Goal: Use online tool/utility

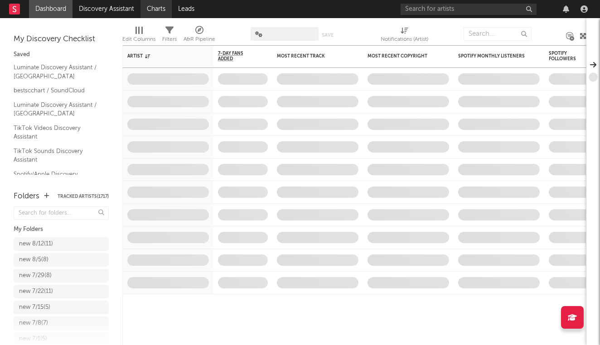
click at [149, 11] on link "Charts" at bounding box center [156, 9] width 31 height 18
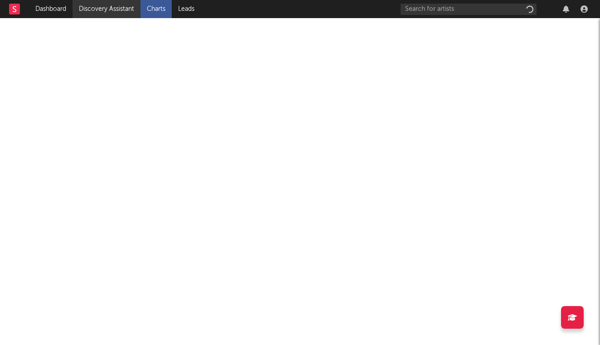
click at [99, 9] on link "Discovery Assistant" at bounding box center [107, 9] width 68 height 18
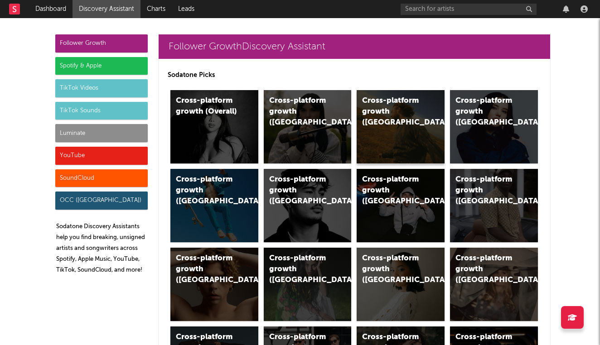
click at [410, 133] on div "Cross-platform growth (US)" at bounding box center [401, 126] width 88 height 73
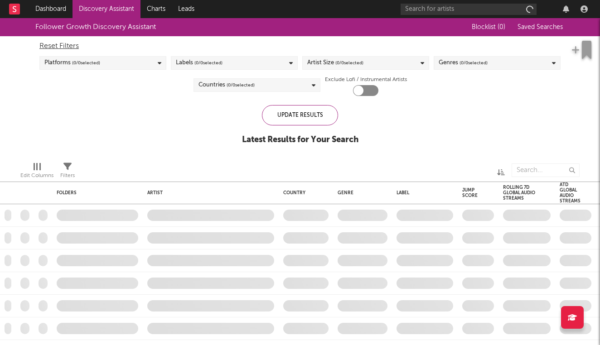
checkbox input "true"
